Goal: Communication & Community: Answer question/provide support

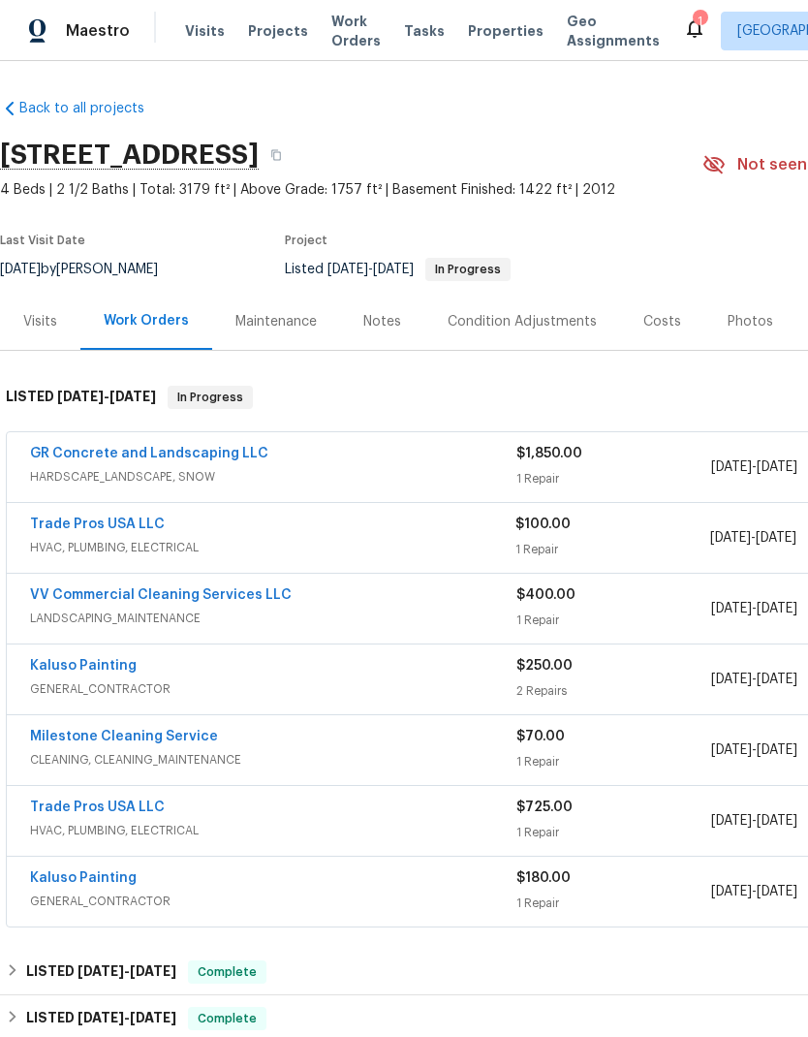
scroll to position [1, 0]
click at [128, 531] on link "Trade Pros USA LLC" at bounding box center [97, 525] width 135 height 14
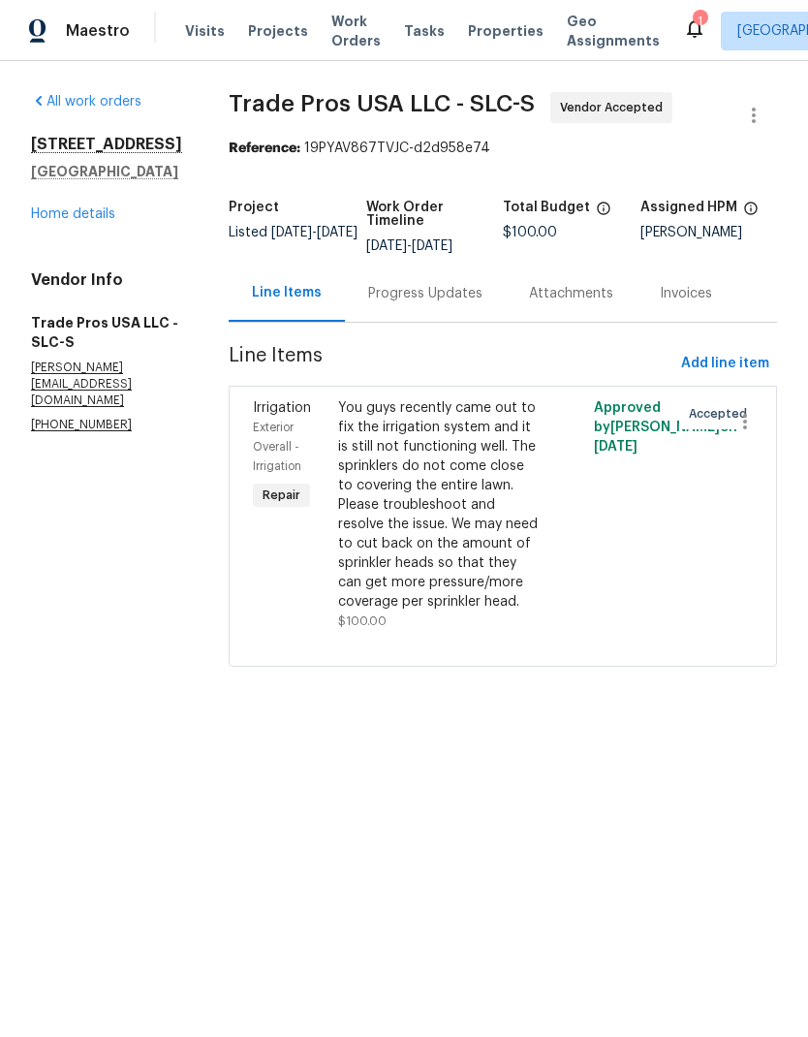
click at [454, 294] on div "Progress Updates" at bounding box center [425, 293] width 114 height 19
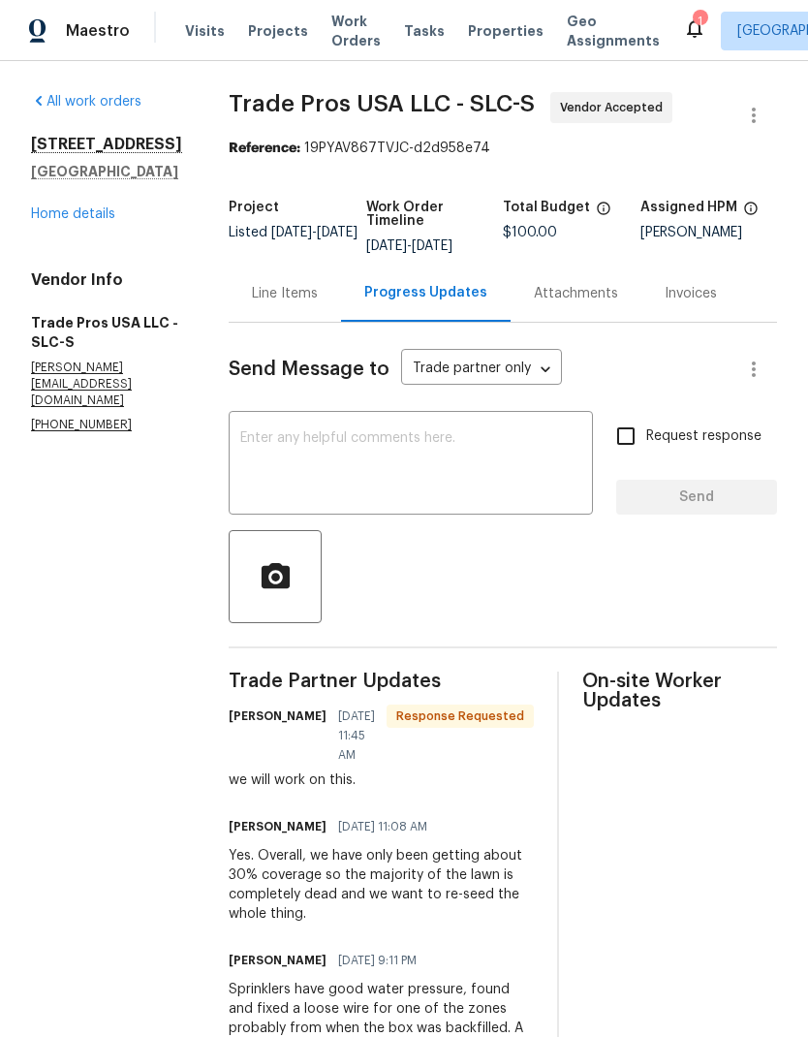
click at [477, 451] on textarea at bounding box center [410, 465] width 341 height 68
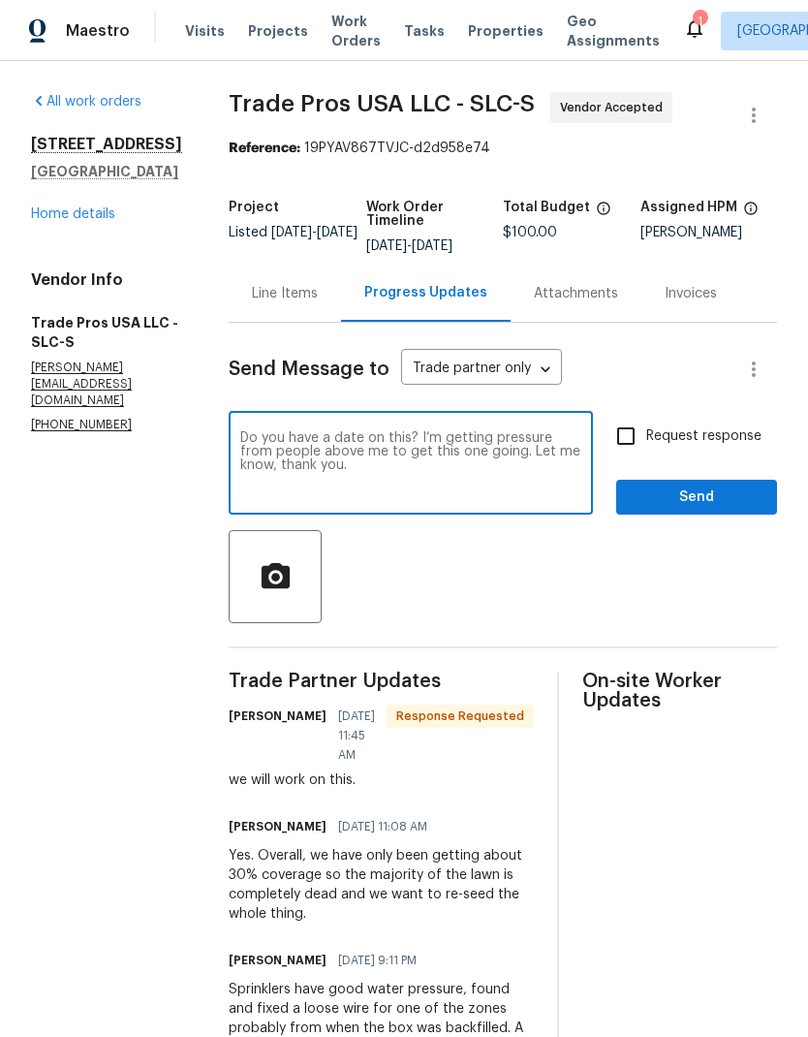
type textarea "Do you have a date on this? I’m getting pressure from people above me to get th…"
click at [627, 442] on input "Request response" at bounding box center [626, 436] width 41 height 41
checkbox input "true"
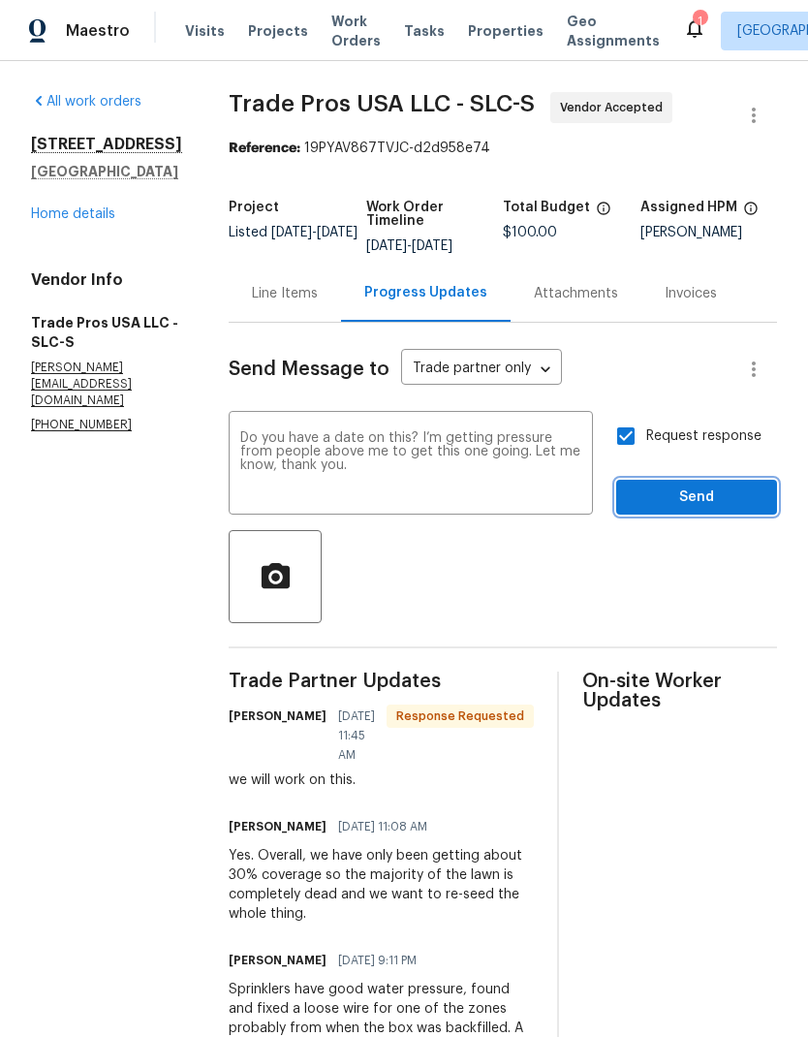
click at [724, 509] on span "Send" at bounding box center [697, 498] width 130 height 24
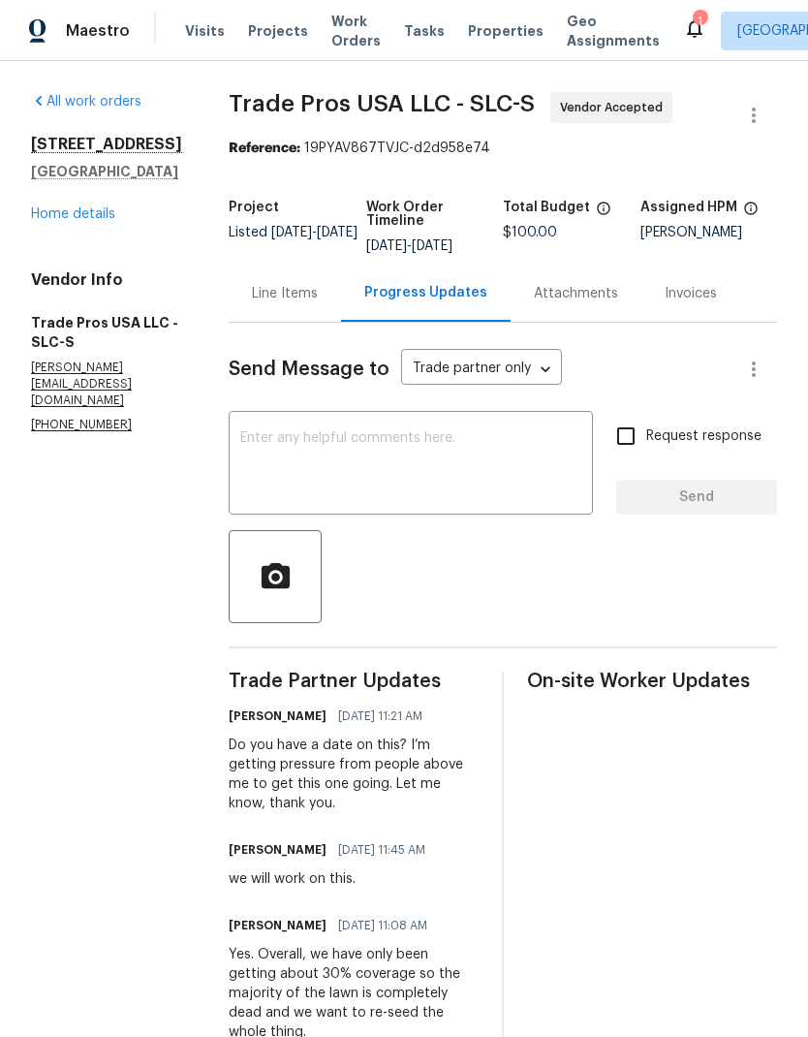
click at [88, 221] on link "Home details" at bounding box center [73, 214] width 84 height 14
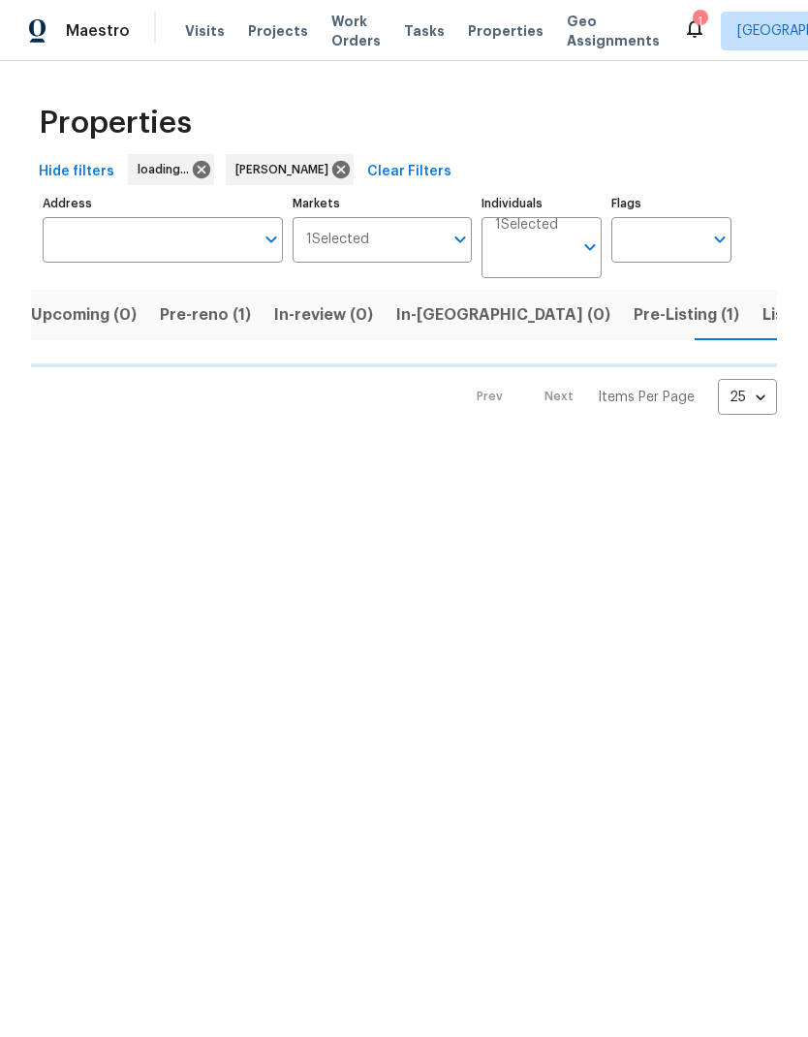
scroll to position [0, 24]
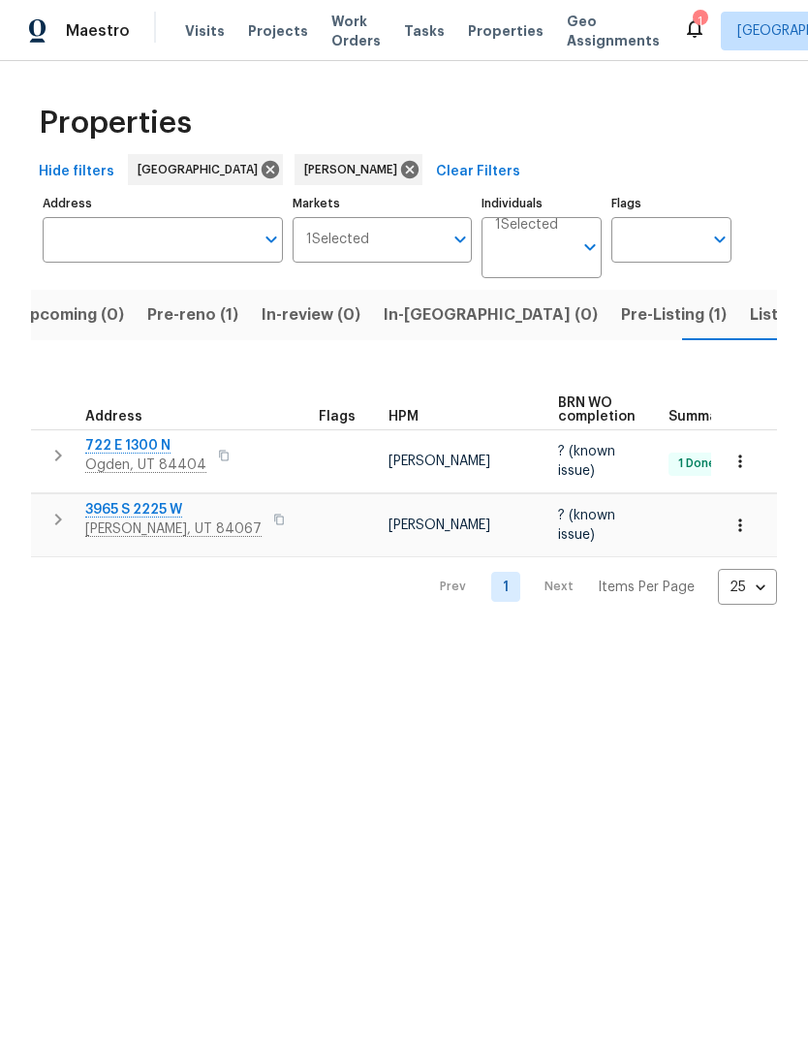
click at [750, 313] on span "Listed (9)" at bounding box center [787, 314] width 74 height 27
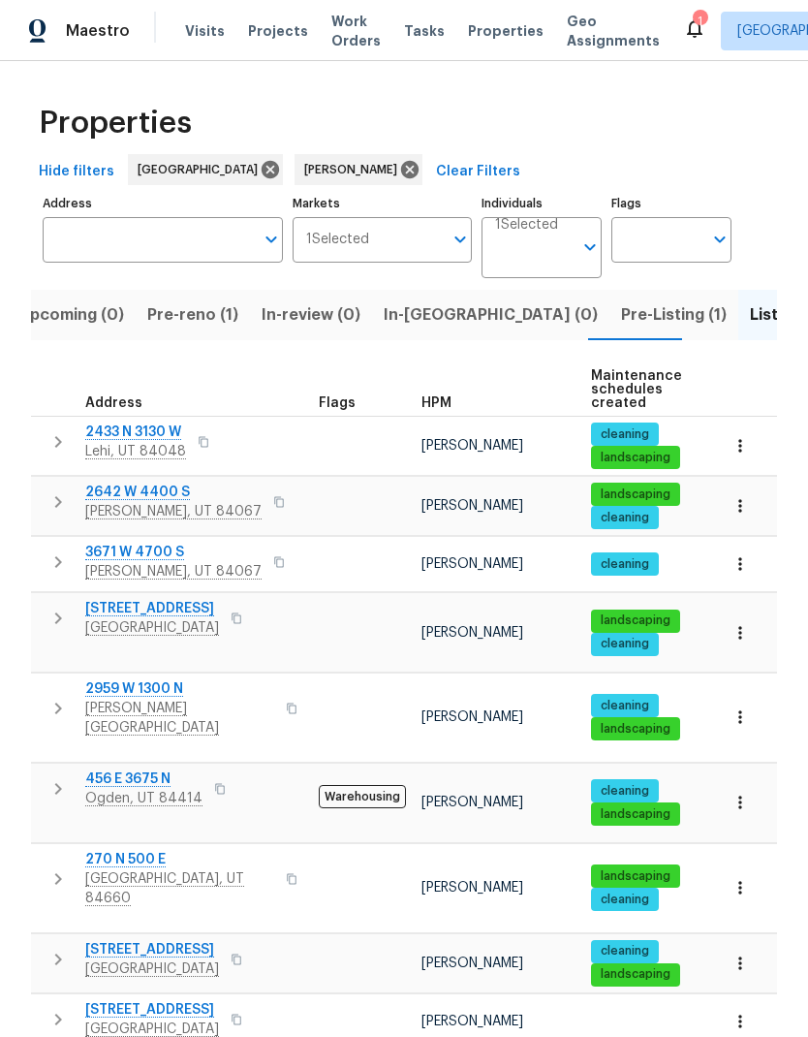
click at [134, 869] on span "[GEOGRAPHIC_DATA], UT 84660" at bounding box center [179, 888] width 189 height 39
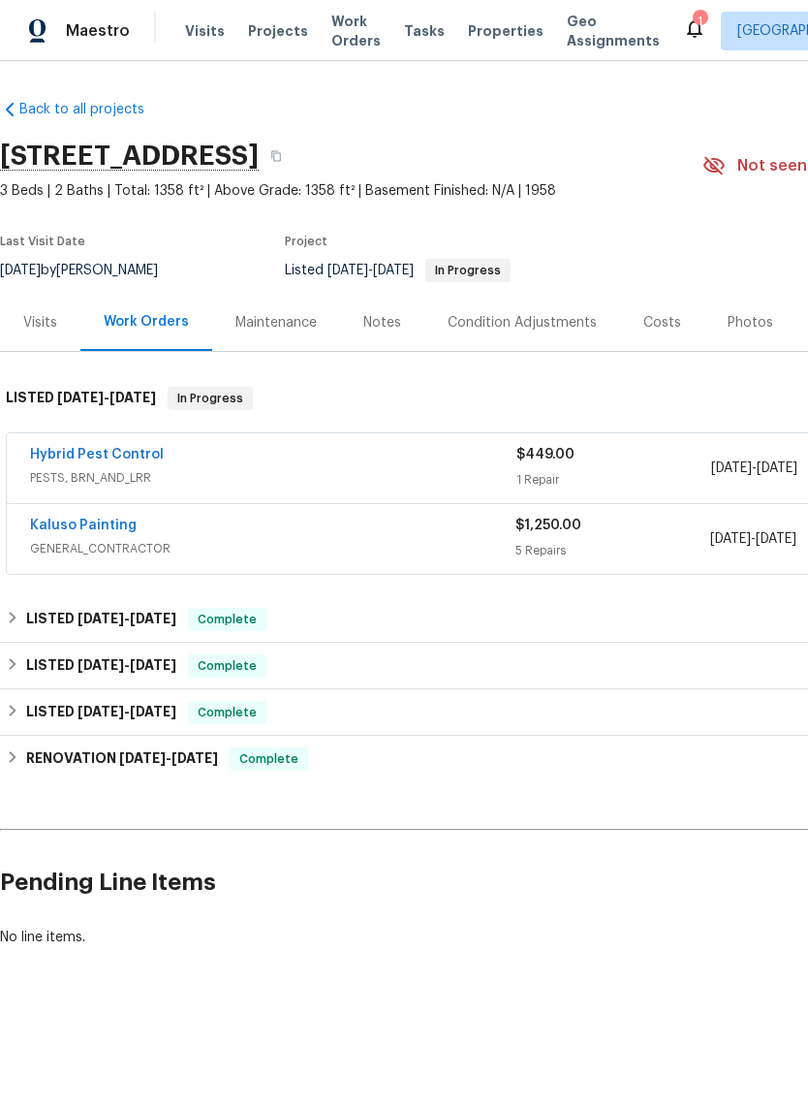
click at [94, 520] on link "Kaluso Painting" at bounding box center [83, 526] width 107 height 14
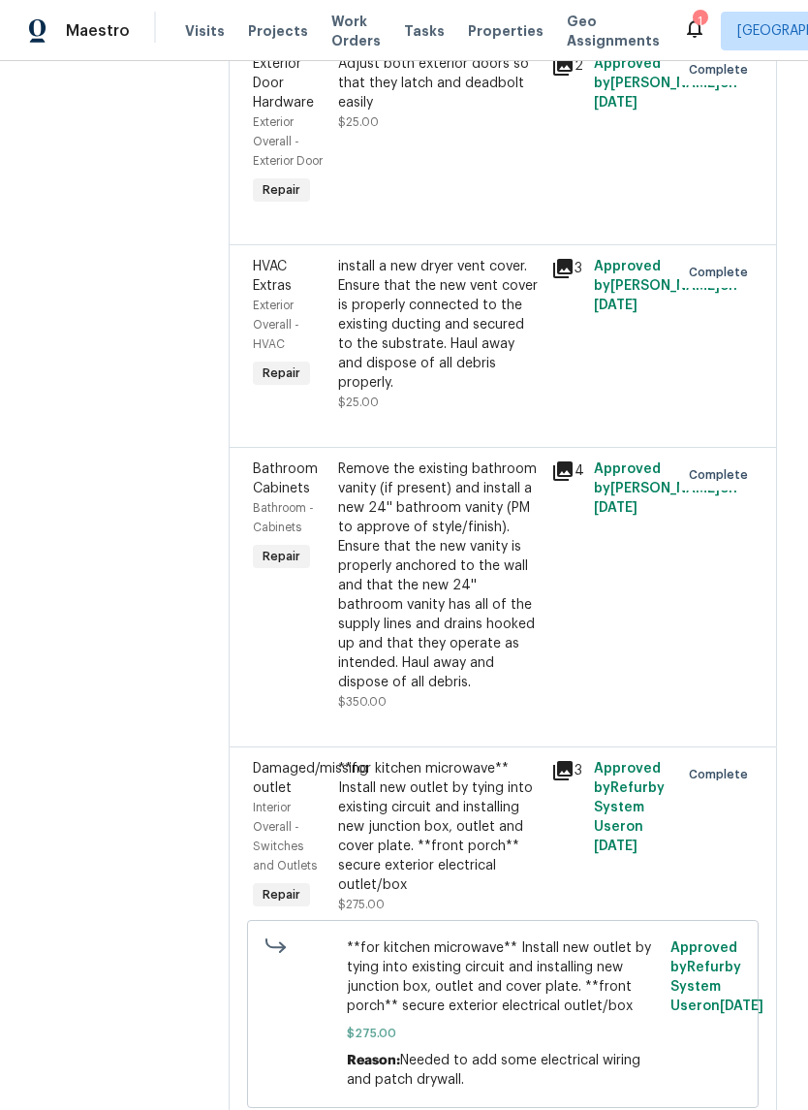
scroll to position [683, 0]
